Goal: Task Accomplishment & Management: Complete application form

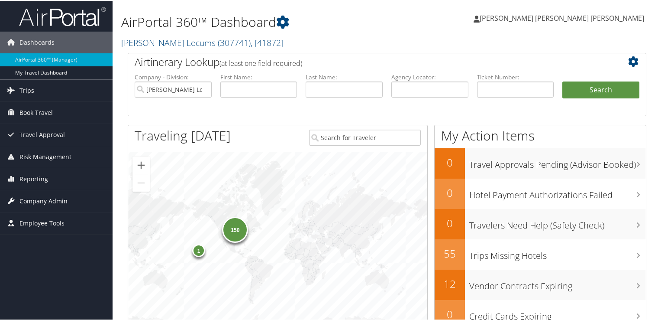
click at [65, 200] on span "Company Admin" at bounding box center [43, 200] width 48 height 22
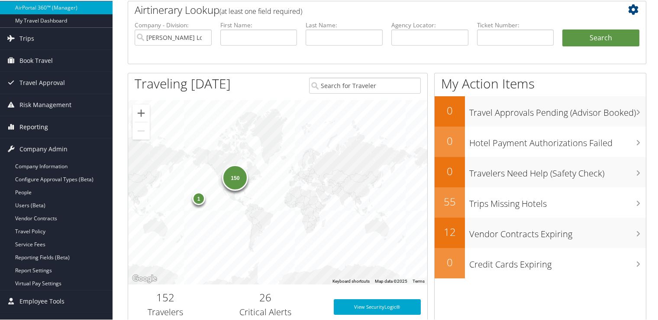
scroll to position [57, 0]
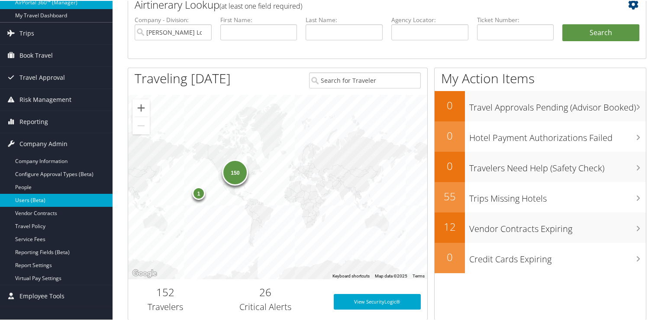
click at [52, 197] on link "Users (Beta)" at bounding box center [56, 199] width 113 height 13
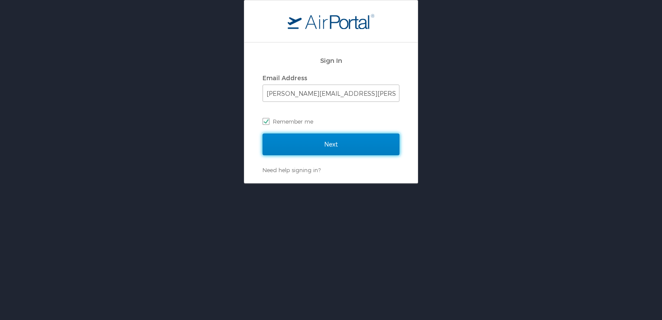
click at [304, 139] on input "Next" at bounding box center [330, 144] width 137 height 22
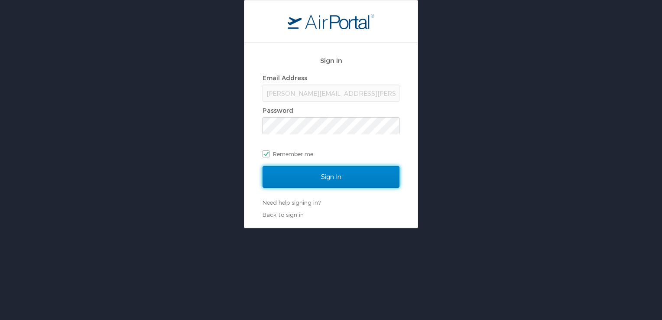
click at [289, 167] on input "Sign In" at bounding box center [330, 177] width 137 height 22
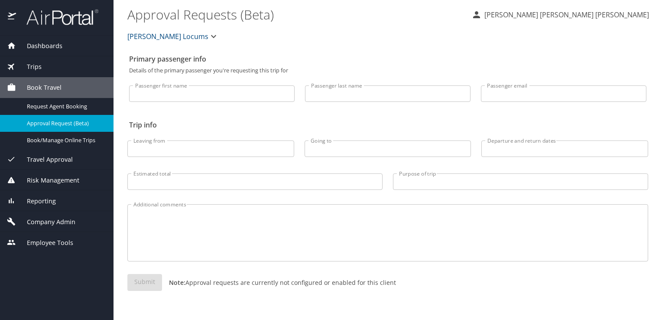
click at [61, 219] on span "Company Admin" at bounding box center [45, 222] width 59 height 10
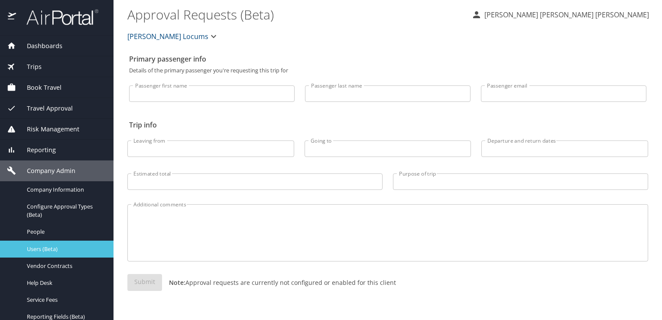
click at [40, 246] on span "Users (Beta)" at bounding box center [65, 249] width 76 height 8
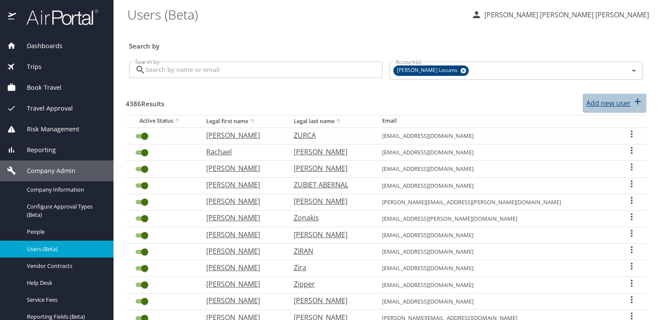
click at [595, 100] on p "Add new user" at bounding box center [608, 103] width 45 height 10
select select "US"
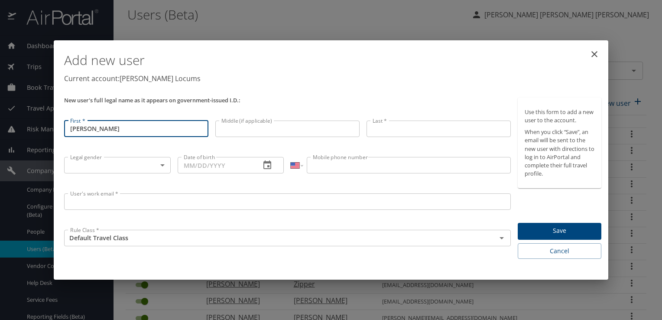
drag, startPoint x: 122, startPoint y: 131, endPoint x: 86, endPoint y: 130, distance: 35.5
click at [86, 130] on input "John Long" at bounding box center [136, 128] width 144 height 16
type input "John"
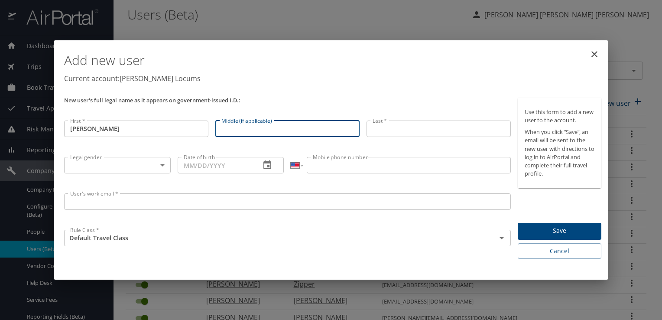
click at [243, 128] on input "Middle (if applicable)" at bounding box center [287, 128] width 144 height 16
paste input "Long"
click at [222, 129] on input "Long" at bounding box center [287, 128] width 144 height 16
type input "Long"
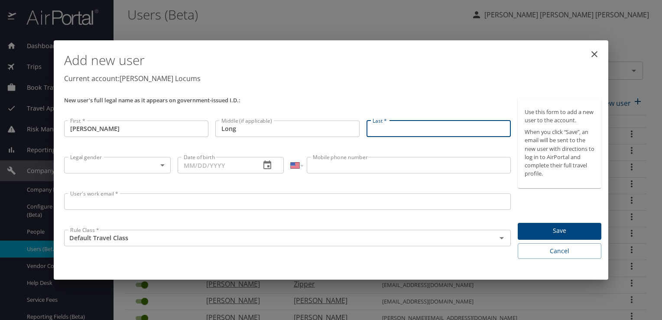
click at [395, 129] on input "Last *" at bounding box center [438, 128] width 144 height 16
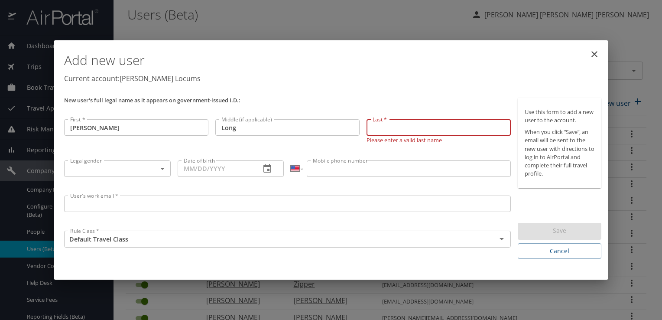
paste input "La Noue Jr"
type input "La Noue Jr"
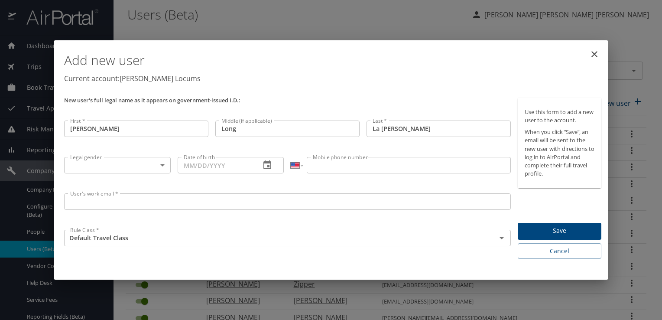
click at [464, 77] on p "Current account: Hayes Locums" at bounding box center [332, 78] width 537 height 10
click at [161, 166] on body "Dashboards AirPortal 360™ Manager My Travel Dashboard Trips Airtinerary® Lookup…" at bounding box center [331, 160] width 662 height 320
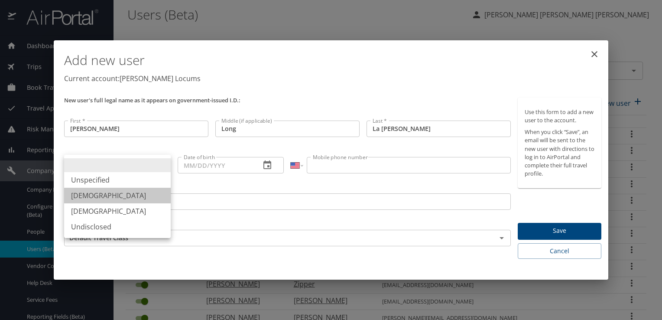
click at [105, 198] on li "Male" at bounding box center [117, 195] width 107 height 16
type input "Male"
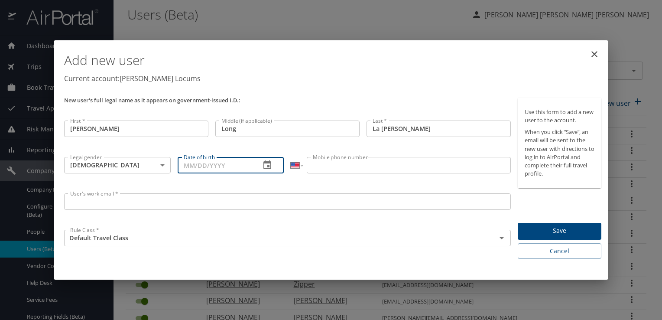
click at [243, 166] on input "Date of birth" at bounding box center [216, 165] width 76 height 16
paste input "01/26/1962"
type input "01/26/1962"
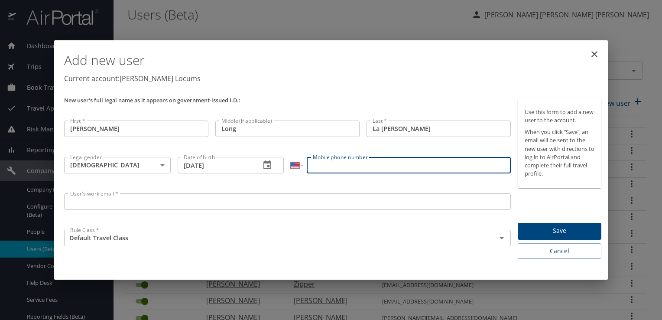
click at [329, 166] on input "Mobile phone number" at bounding box center [408, 165] width 203 height 16
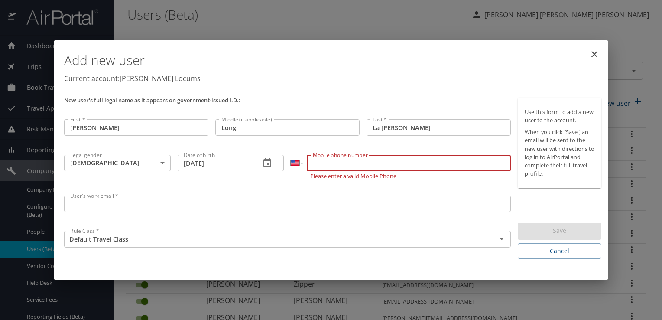
paste input "(214) 205-3326"
type input "(214) 205-3326"
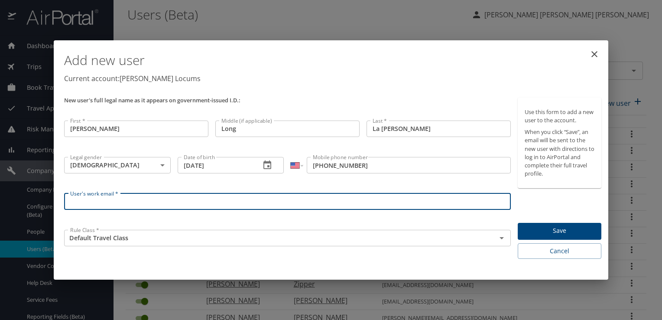
click at [196, 203] on input "User's work email *" at bounding box center [287, 201] width 446 height 16
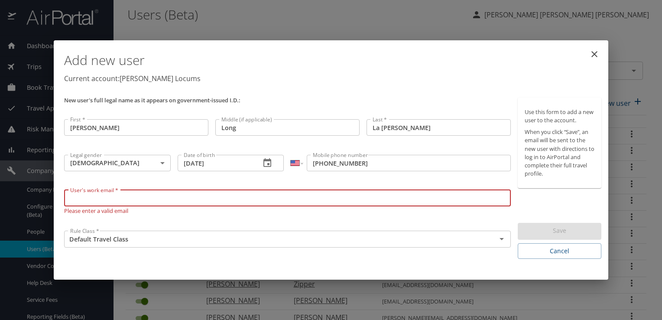
paste input "johnlanoue@me.com"
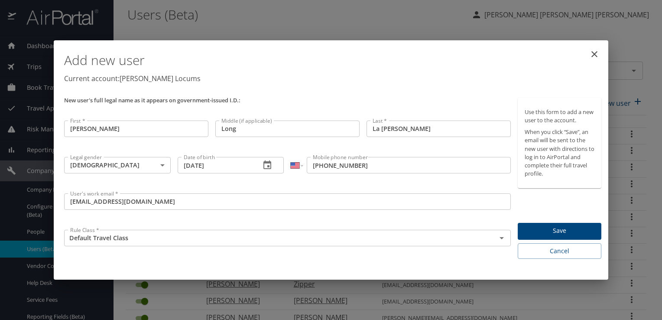
click at [307, 214] on div "User's work email * johnlanoue@me.com User's work email *" at bounding box center [287, 208] width 453 height 36
click at [543, 225] on span "Save" at bounding box center [559, 230] width 70 height 11
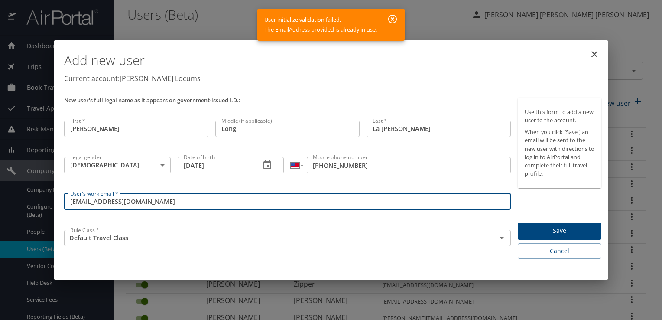
click at [182, 202] on input "johnlanoue@me.com" at bounding box center [287, 201] width 446 height 16
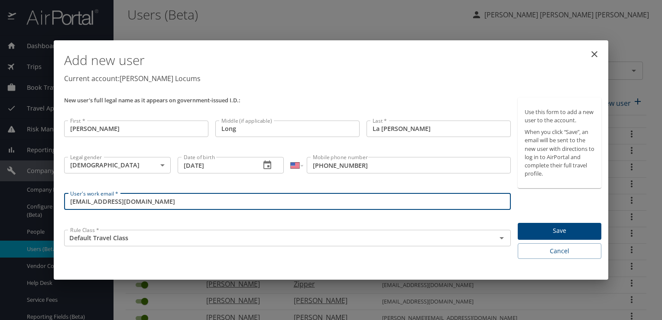
click at [123, 203] on input "johnlanoue@HL.bct.com" at bounding box center [287, 201] width 446 height 16
type input "johnlanoue@HL.cbt.com"
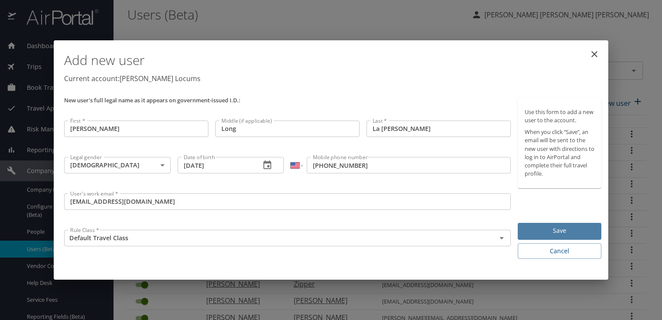
click at [572, 229] on span "Save" at bounding box center [559, 230] width 70 height 11
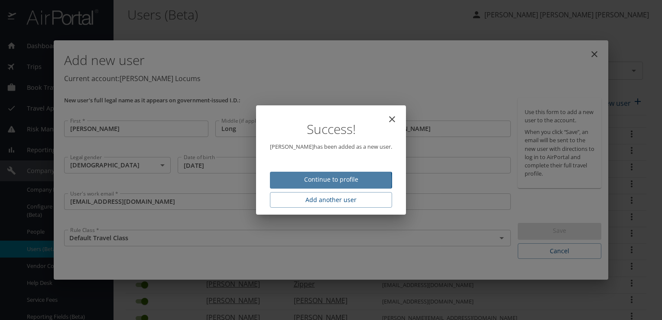
click at [318, 181] on span "Continue to profile" at bounding box center [331, 179] width 108 height 11
select select "US"
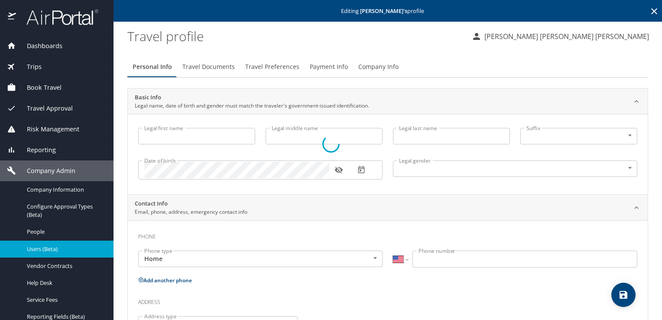
type input "John"
type input "Long"
type input "La Noue Jr"
type input "Male"
select select "US"
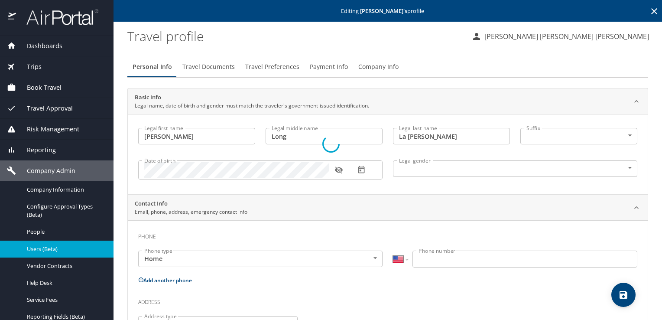
select select "US"
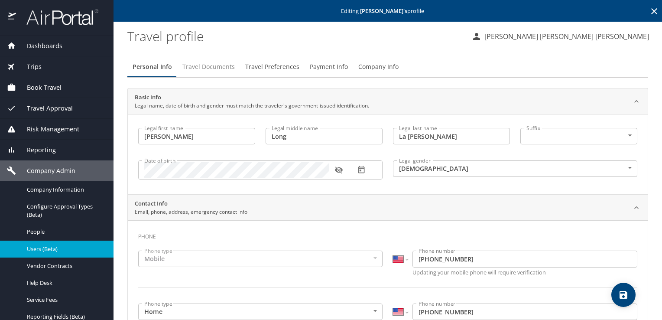
click at [204, 70] on span "Travel Documents" at bounding box center [208, 66] width 52 height 11
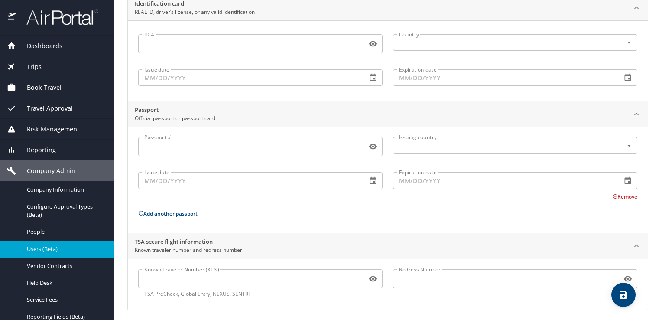
scroll to position [97, 0]
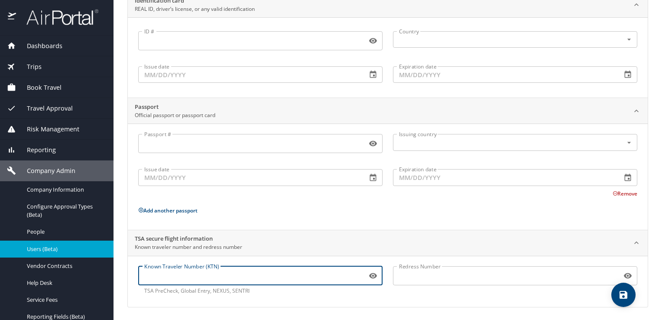
click at [175, 277] on input "Known Traveler Number (KTN)" at bounding box center [250, 275] width 225 height 16
paste input "982573664"
type input "982573664"
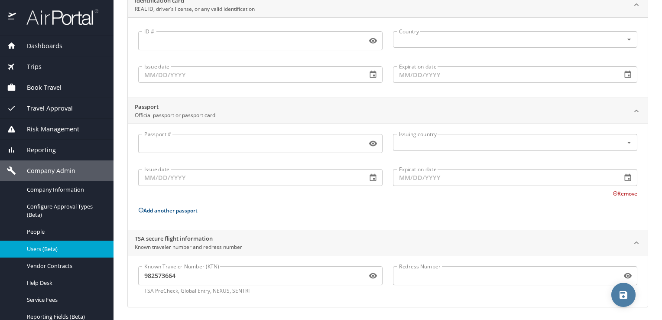
click at [622, 297] on icon "save" at bounding box center [623, 294] width 10 height 10
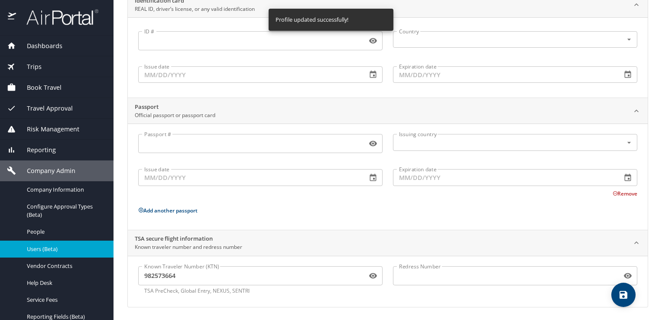
scroll to position [0, 0]
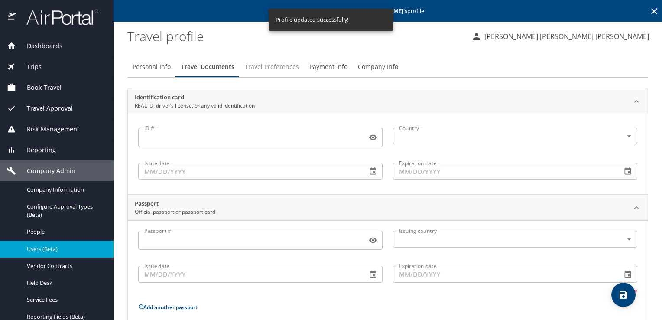
click at [272, 66] on span "Travel Preferences" at bounding box center [272, 66] width 54 height 11
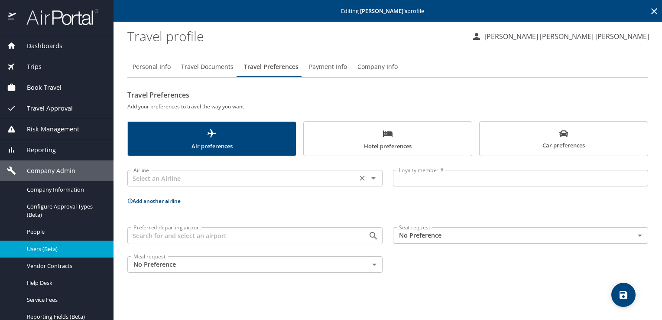
click at [251, 184] on div "Airline" at bounding box center [254, 178] width 255 height 16
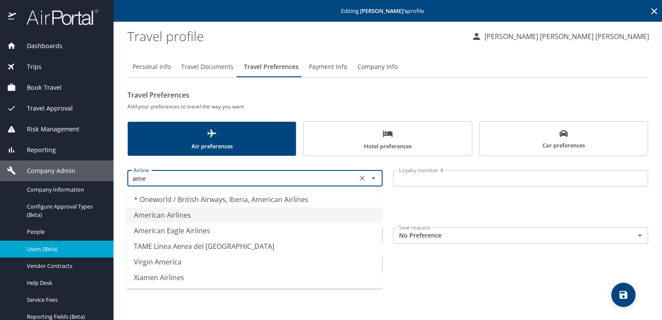
click at [189, 213] on li "American Airlines" at bounding box center [254, 215] width 255 height 16
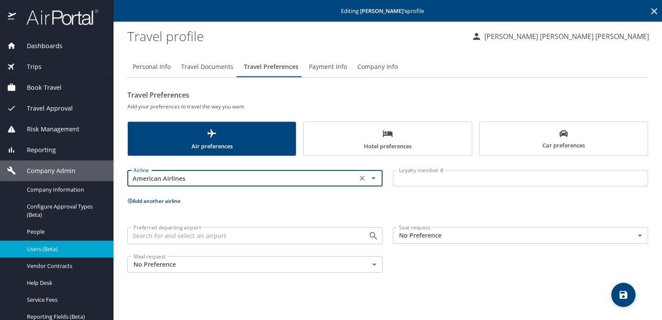
type input "American Airlines"
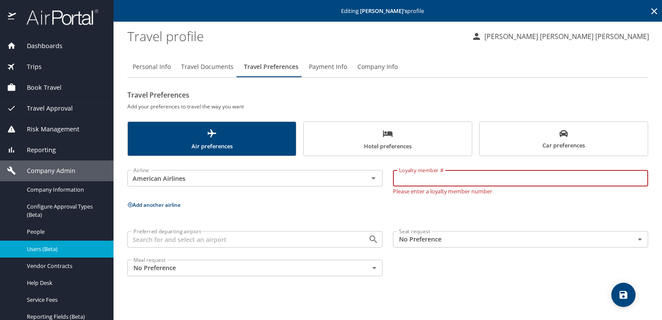
click at [462, 179] on input "Loyalty member #" at bounding box center [520, 178] width 255 height 16
paste input "AAF7744"
type input "AAF7744"
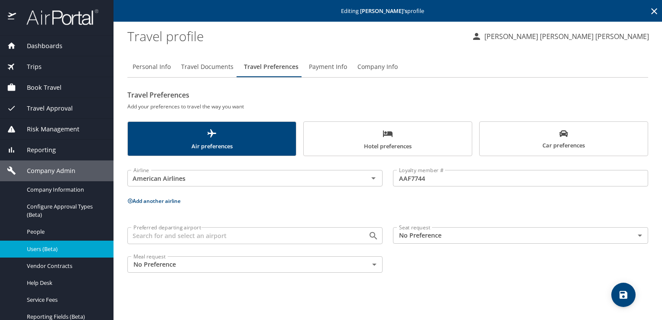
click at [154, 203] on button "Add another airline" at bounding box center [153, 200] width 53 height 7
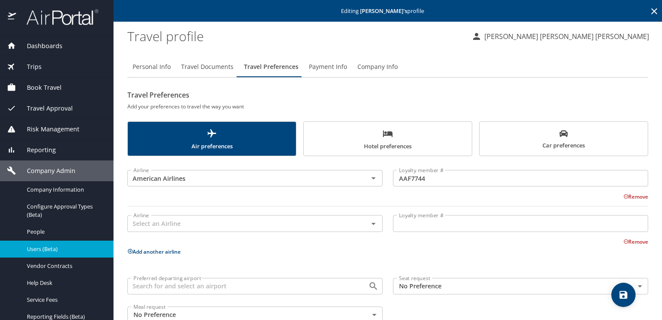
scroll to position [21, 0]
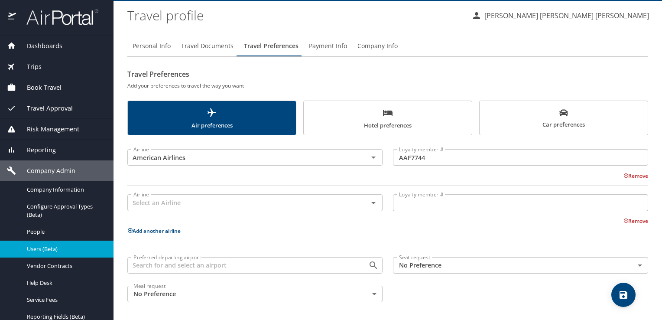
click at [362, 121] on span "Hotel preferences" at bounding box center [388, 118] width 158 height 23
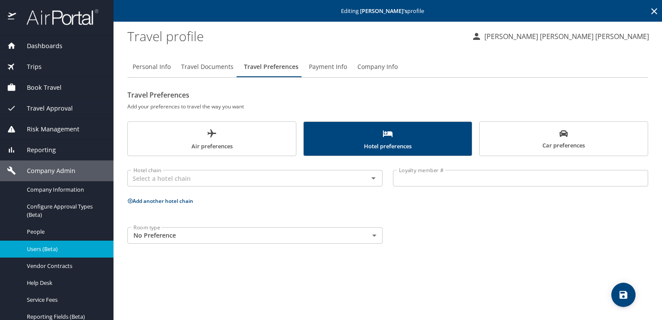
scroll to position [0, 0]
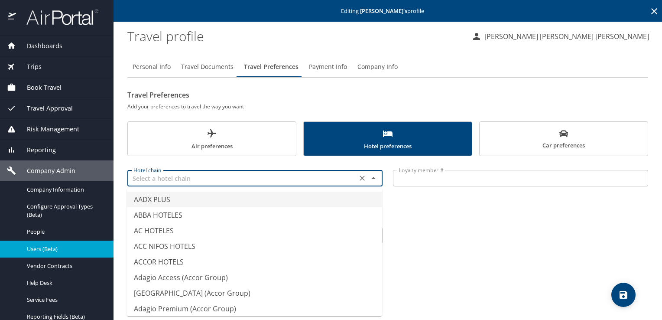
click at [208, 181] on input "text" at bounding box center [242, 177] width 224 height 11
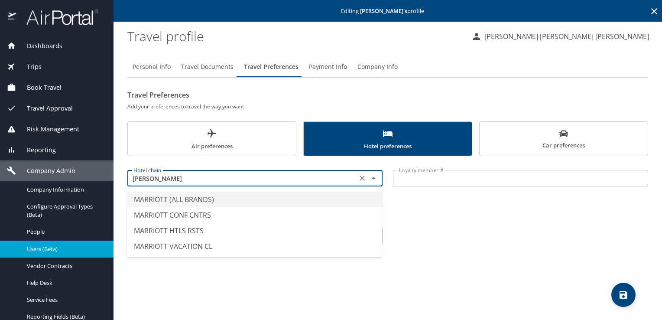
click at [182, 200] on li "MARRIOTT (ALL BRANDS)" at bounding box center [254, 199] width 255 height 16
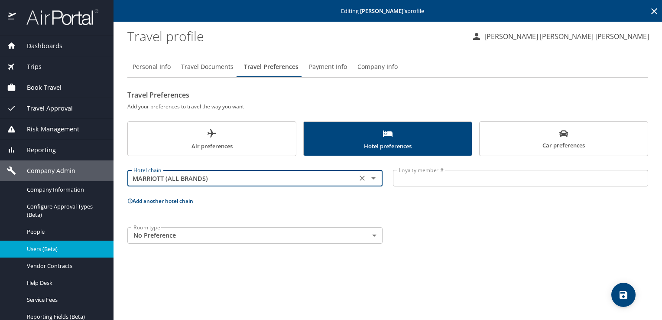
type input "MARRIOTT (ALL BRANDS)"
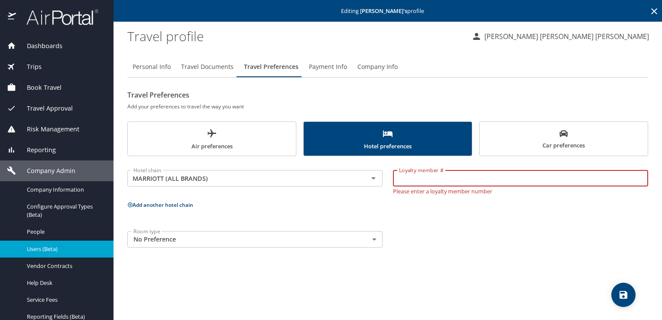
click at [415, 181] on input "Loyalty member #" at bounding box center [520, 178] width 255 height 16
paste input "355086443"
type input "355086443"
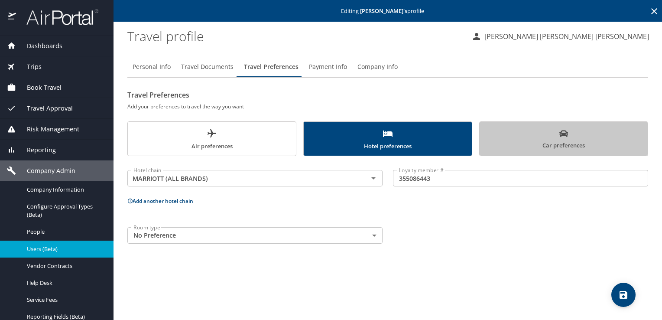
click at [523, 147] on span "Car preferences" at bounding box center [563, 139] width 158 height 21
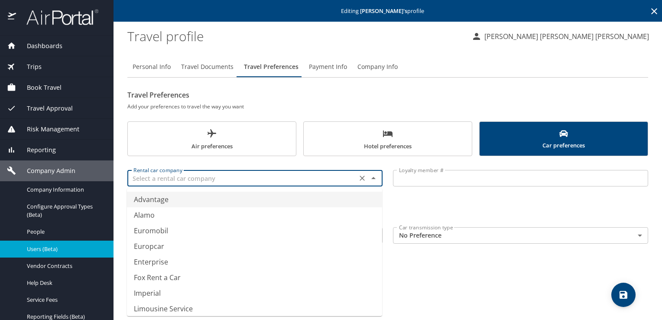
click at [234, 183] on input "text" at bounding box center [242, 177] width 224 height 11
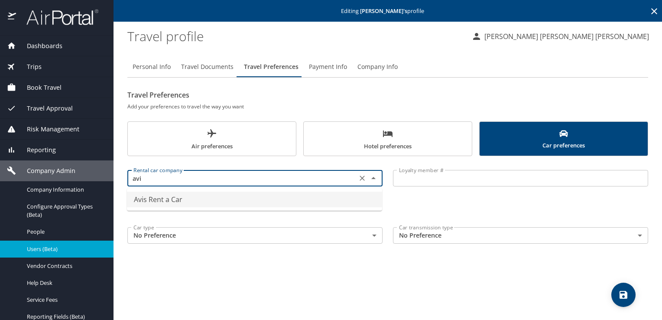
click at [194, 197] on li "Avis Rent a Car" at bounding box center [254, 199] width 255 height 16
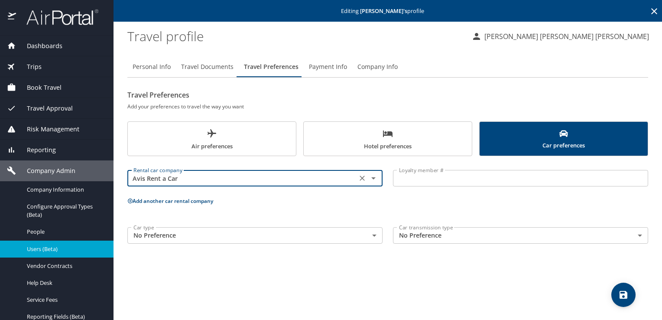
type input "Avis Rent a Car"
click at [445, 178] on input "Loyalty member #" at bounding box center [520, 178] width 255 height 16
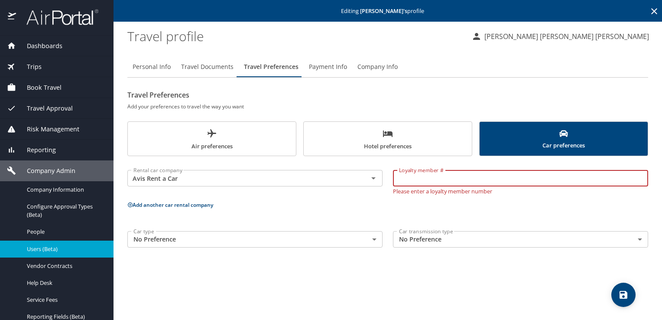
paste input "2CK132"
type input "2CK132"
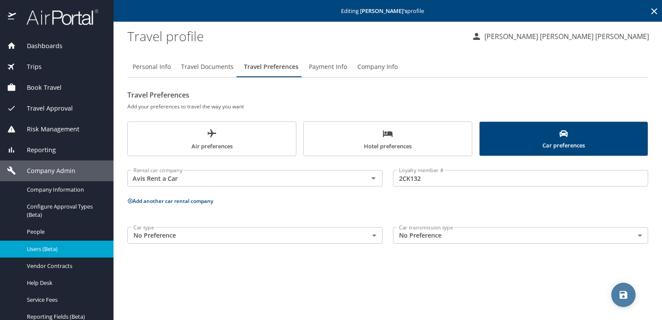
click at [632, 295] on span "save" at bounding box center [623, 294] width 24 height 10
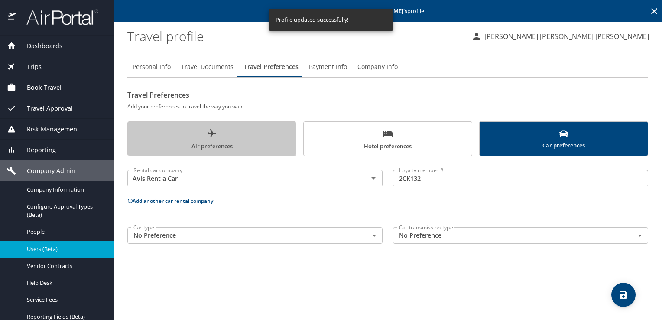
click at [205, 139] on span "Air preferences" at bounding box center [212, 139] width 158 height 23
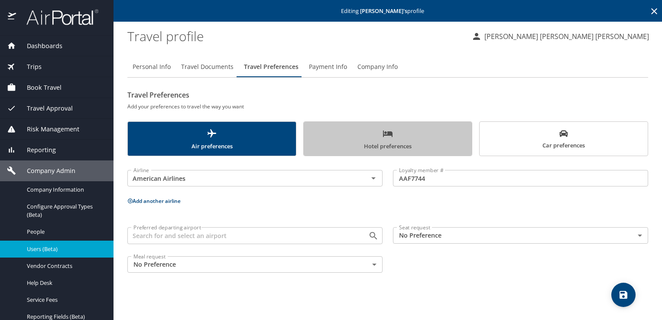
click at [354, 148] on span "Hotel preferences" at bounding box center [388, 139] width 158 height 23
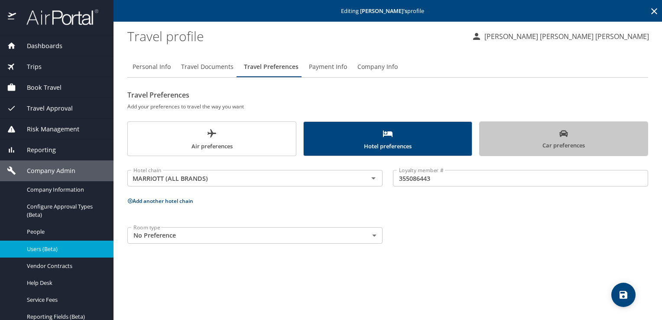
click at [538, 142] on span "Car preferences" at bounding box center [563, 139] width 158 height 21
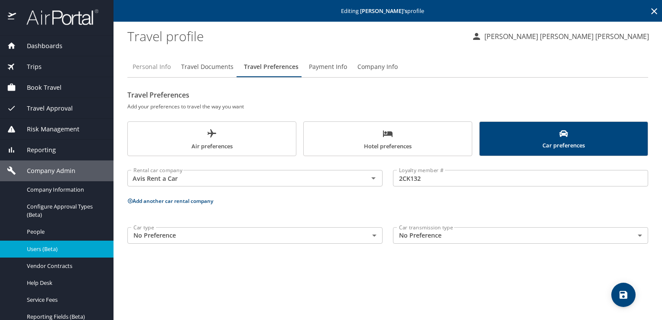
click at [144, 65] on span "Personal Info" at bounding box center [151, 66] width 38 height 11
select select "US"
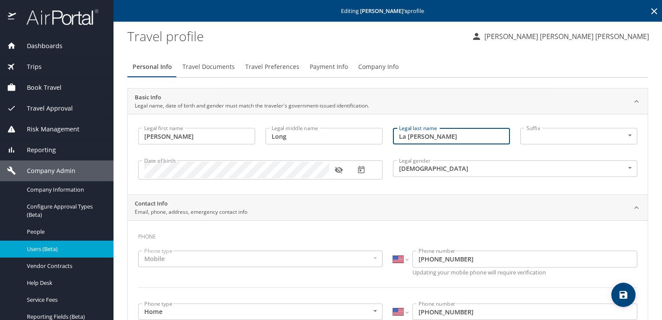
drag, startPoint x: 437, startPoint y: 136, endPoint x: 371, endPoint y: 139, distance: 65.4
click at [371, 139] on div "Legal first name John Legal first name Legal middle name Long Legal middle name…" at bounding box center [387, 155] width 509 height 65
